Goal: Communication & Community: Participate in discussion

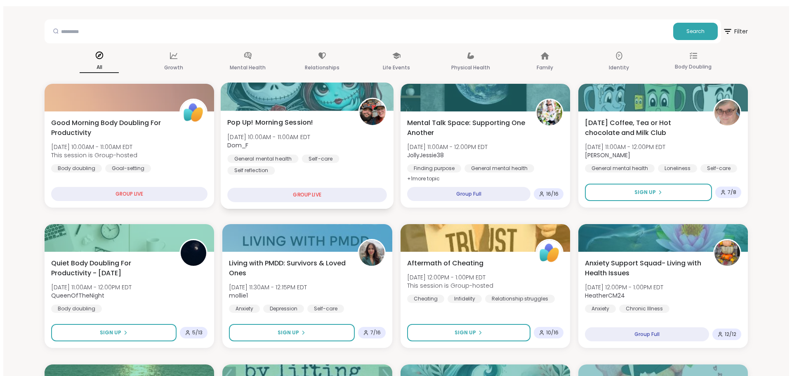
scroll to position [41, 0]
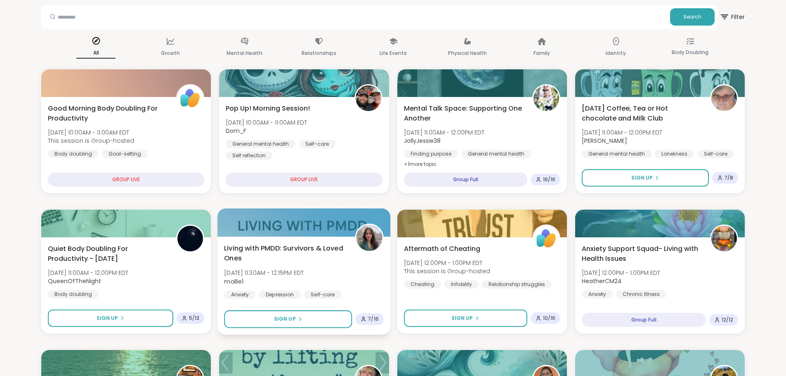
click at [272, 244] on span "Living with PMDD: Survivors & Loved Ones" at bounding box center [285, 253] width 122 height 20
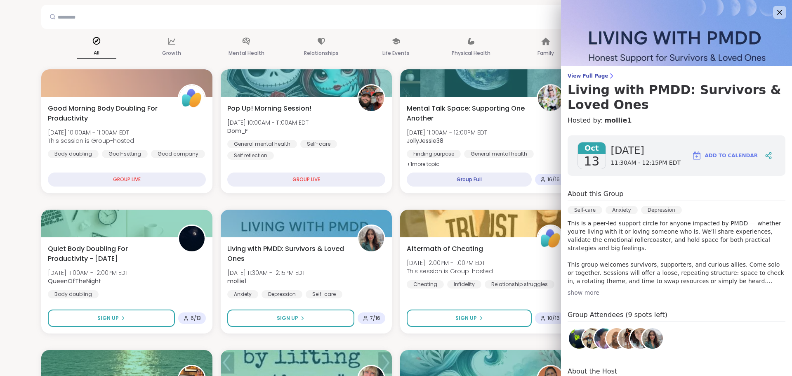
click at [581, 290] on div "show more" at bounding box center [676, 292] width 218 height 8
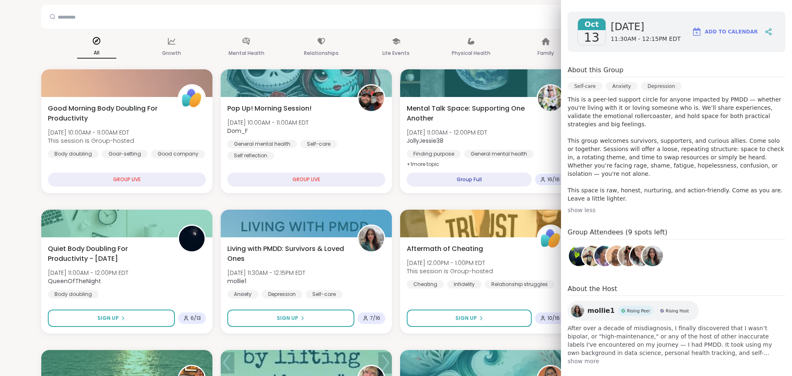
scroll to position [133, 0]
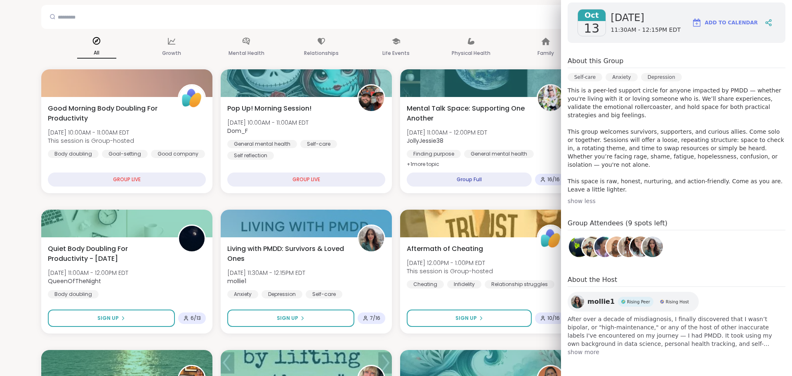
click at [579, 352] on span "show more" at bounding box center [676, 352] width 218 height 8
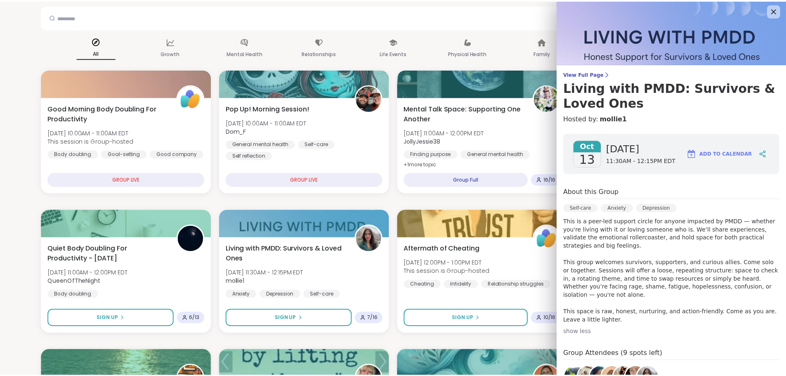
scroll to position [0, 0]
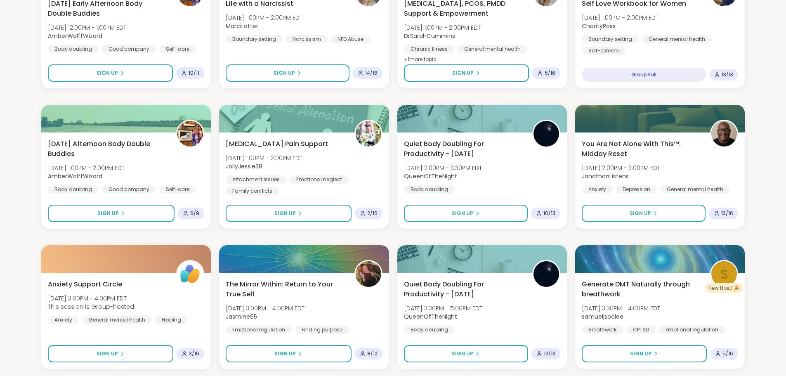
scroll to position [577, 0]
